Goal: Check status: Check status

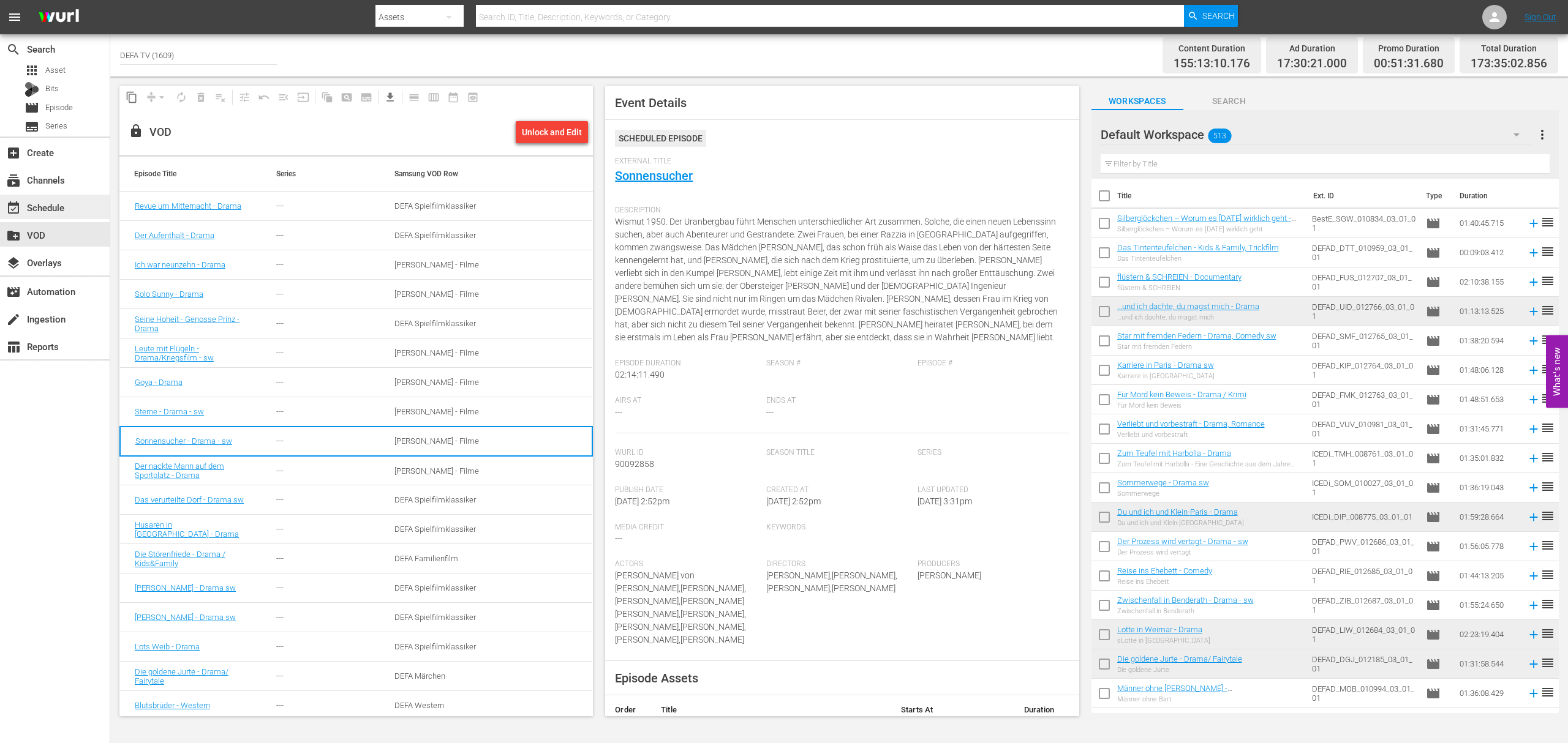
scroll to position [407, 0]
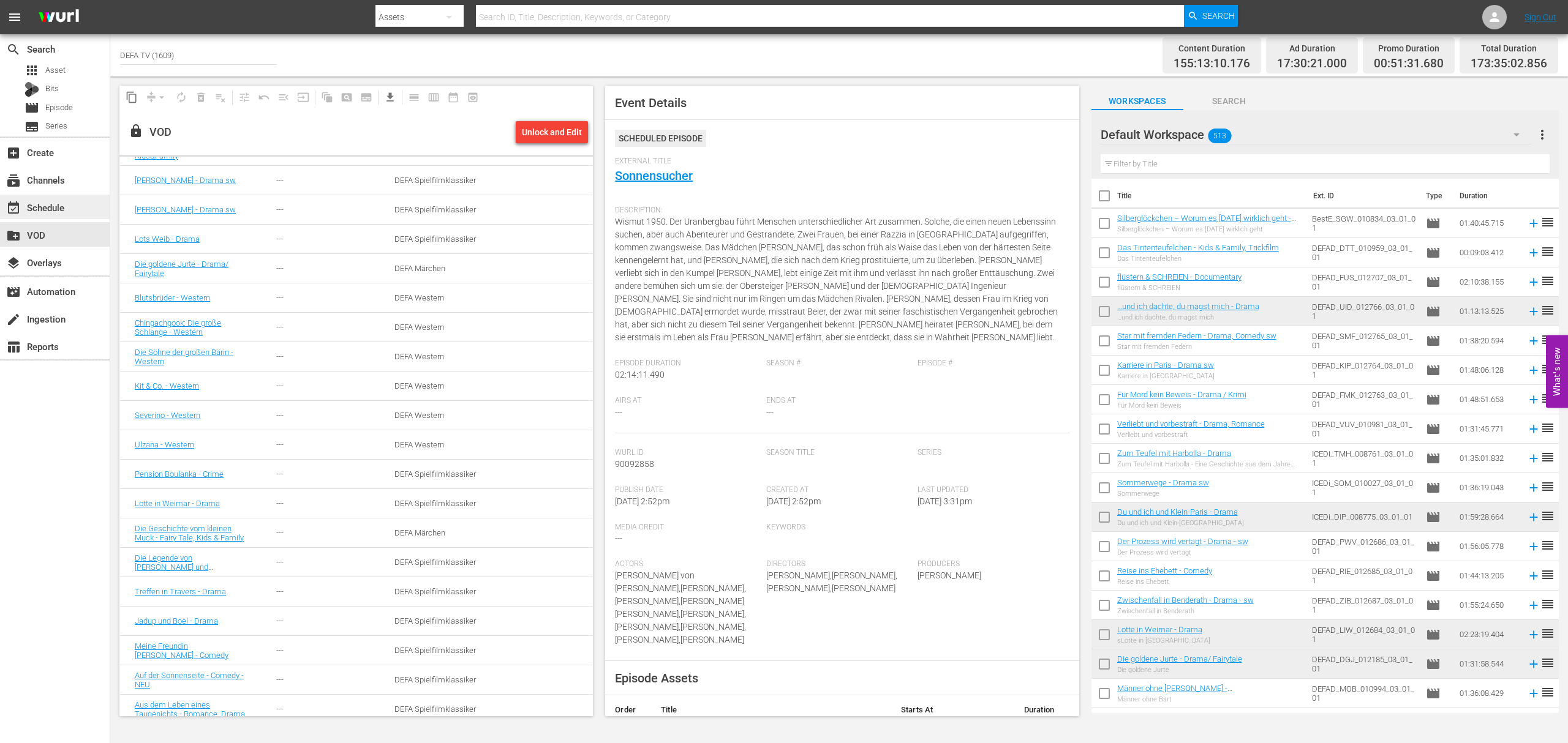
click at [59, 200] on div "event_available Schedule" at bounding box center [34, 205] width 68 height 11
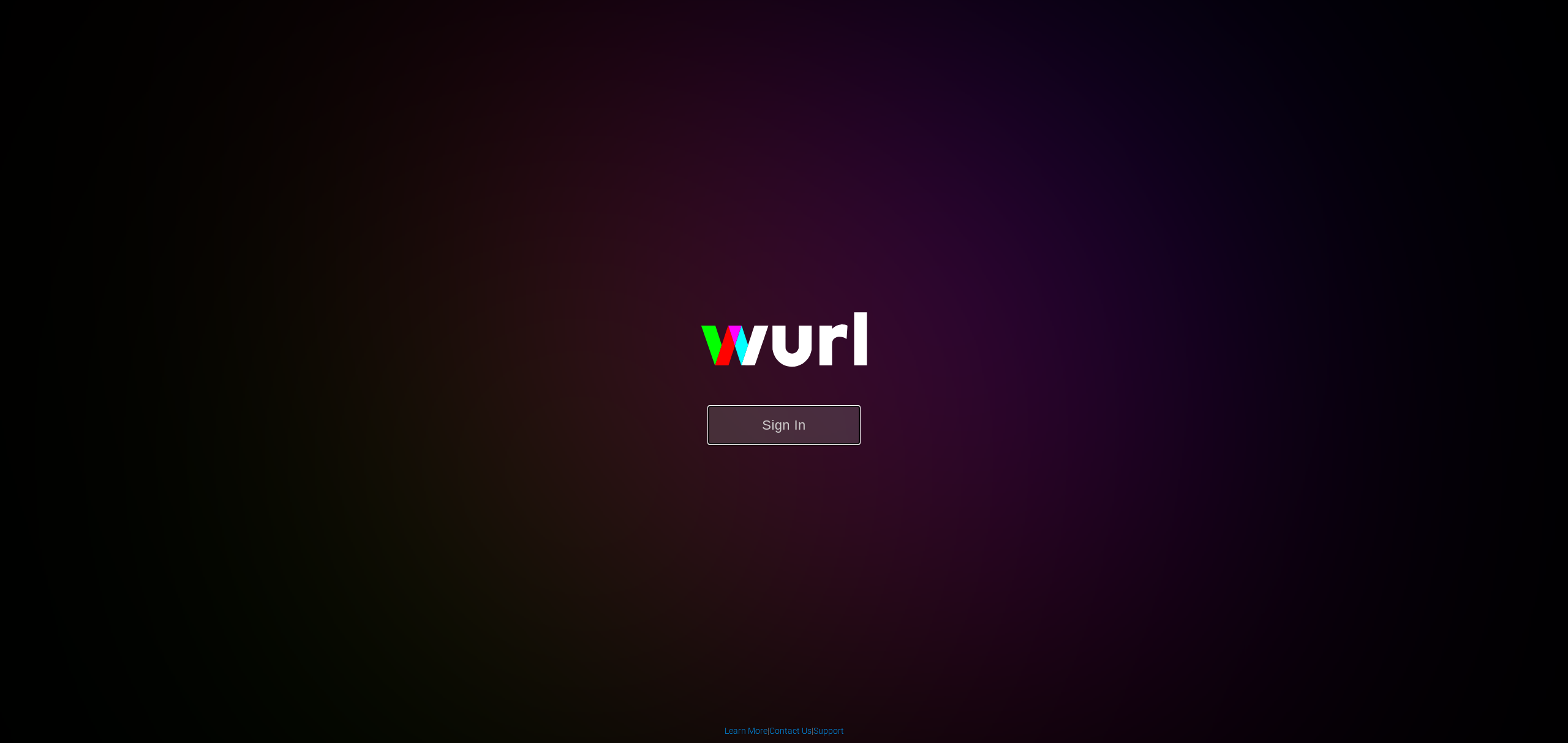
click at [848, 424] on button "Sign In" at bounding box center [784, 425] width 153 height 40
